Goal: Task Accomplishment & Management: Manage account settings

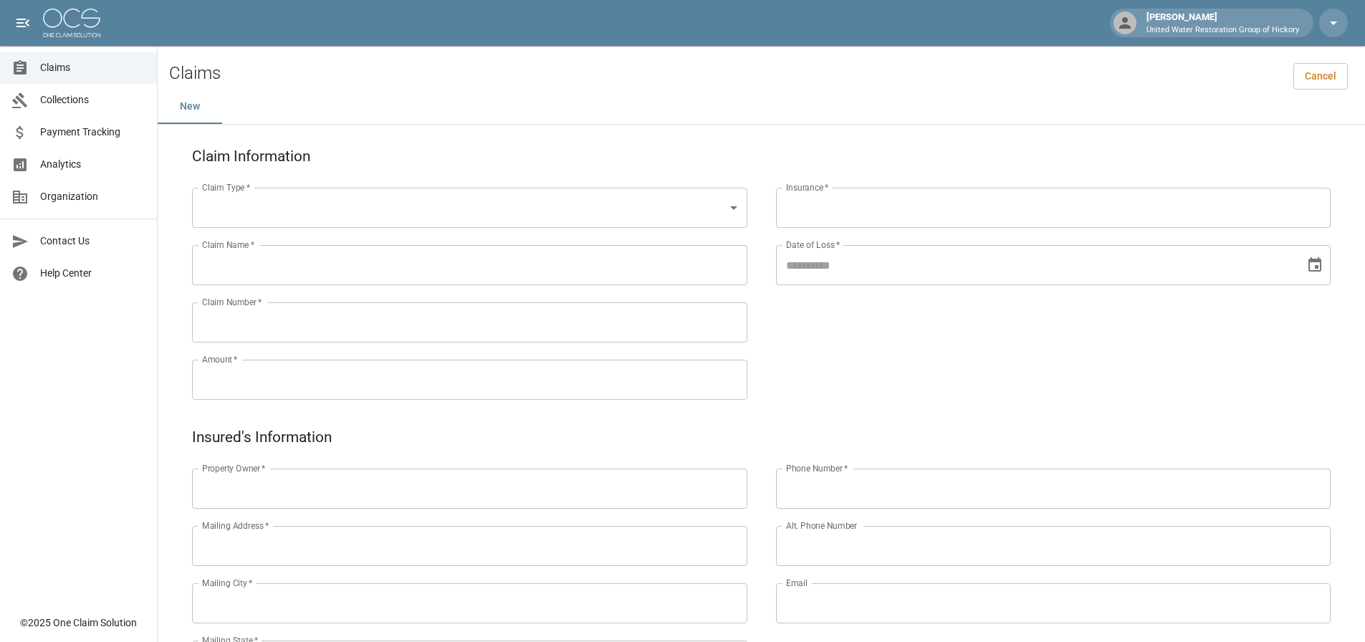
click at [71, 73] on span "Claims" at bounding box center [92, 67] width 105 height 15
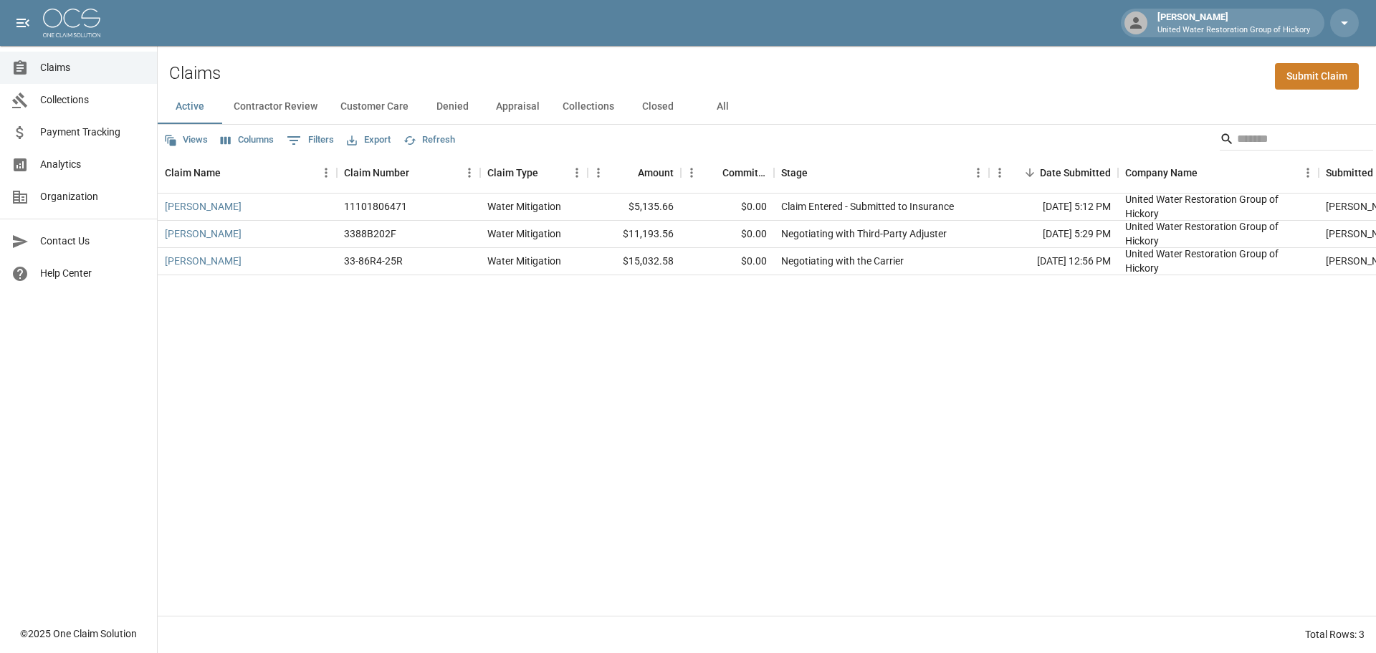
click at [628, 368] on div "[PERSON_NAME] 11101806471 Water Mitigation $5,135.66 $0.00 Claim Entered - Subm…" at bounding box center [828, 404] width 1340 height 422
click at [376, 263] on div "33-86R4-25R" at bounding box center [373, 261] width 59 height 14
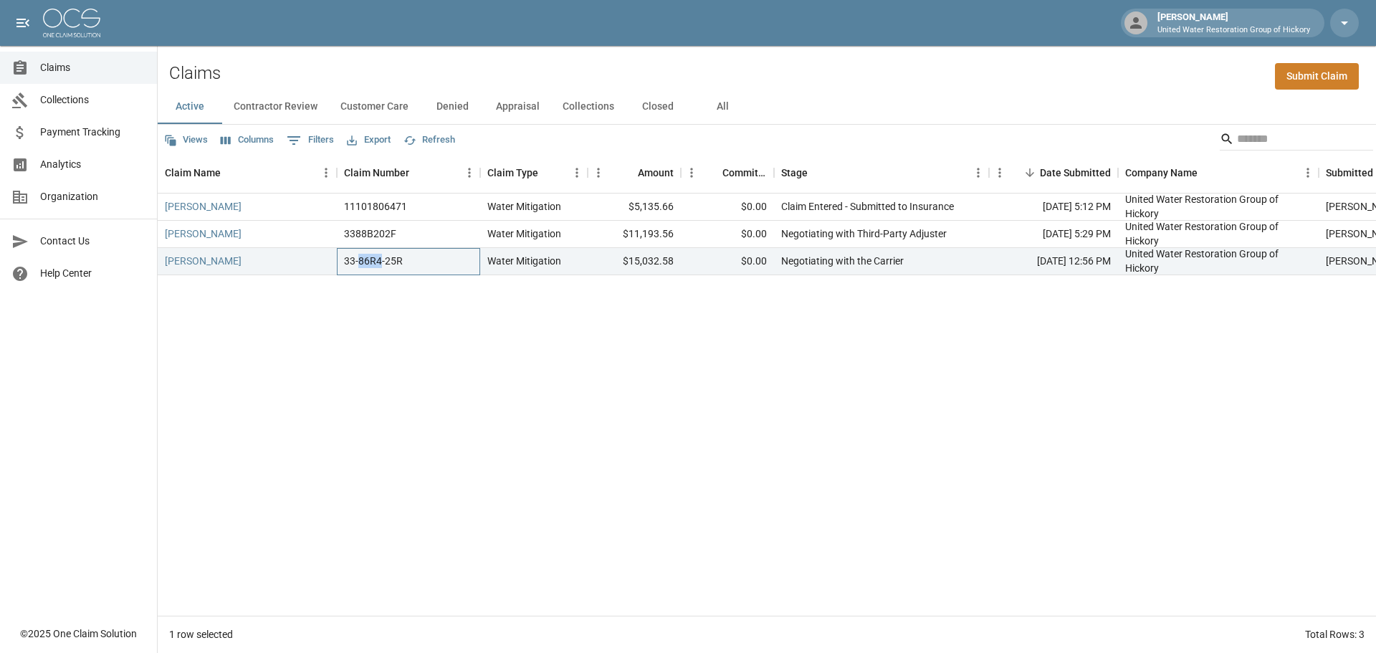
click at [376, 263] on div "33-86R4-25R" at bounding box center [373, 261] width 59 height 14
click at [393, 267] on div "33-86R4-25R" at bounding box center [373, 261] width 59 height 14
click at [416, 316] on div "[PERSON_NAME] 11101806471 Water Mitigation $5,135.66 $0.00 Claim Entered - Subm…" at bounding box center [828, 404] width 1340 height 422
click at [824, 139] on div "Views Columns 0 Filters Export Refresh" at bounding box center [767, 139] width 1218 height 29
click at [833, 82] on div "Claims Submit Claim" at bounding box center [767, 68] width 1218 height 44
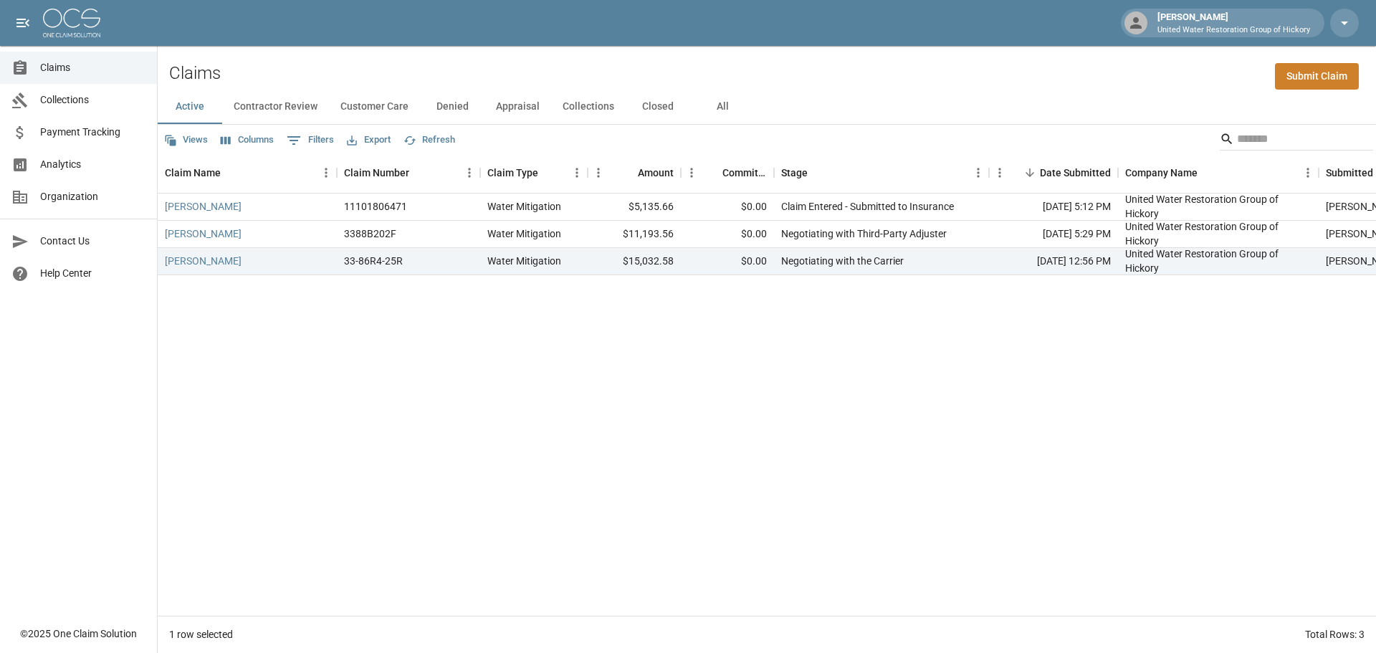
click at [951, 141] on div "Views Columns 0 Filters Export Refresh" at bounding box center [767, 139] width 1218 height 29
